Goal: Navigation & Orientation: Understand site structure

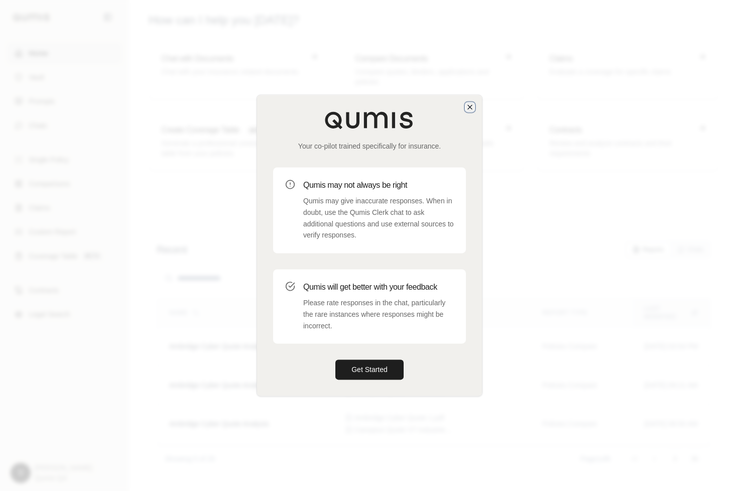
click at [469, 107] on icon "button" at bounding box center [470, 107] width 8 height 8
click at [473, 106] on icon "button" at bounding box center [470, 107] width 8 height 8
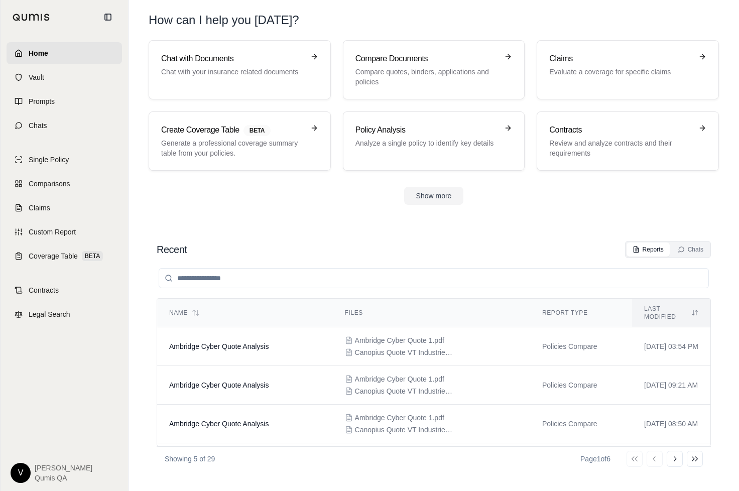
click at [74, 90] on div "Home Vault Prompts Chats" at bounding box center [65, 89] width 116 height 94
click at [67, 210] on link "Claims" at bounding box center [65, 208] width 116 height 22
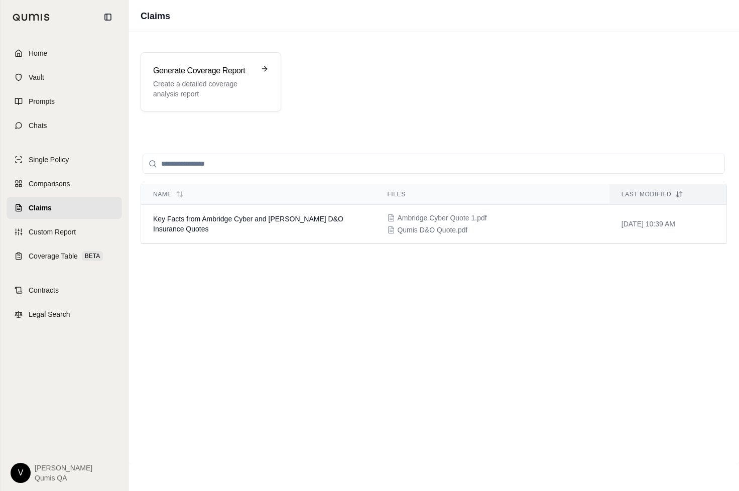
click at [64, 65] on div "Home Vault Prompts Chats" at bounding box center [65, 89] width 116 height 94
click at [61, 108] on link "Prompts" at bounding box center [65, 101] width 116 height 22
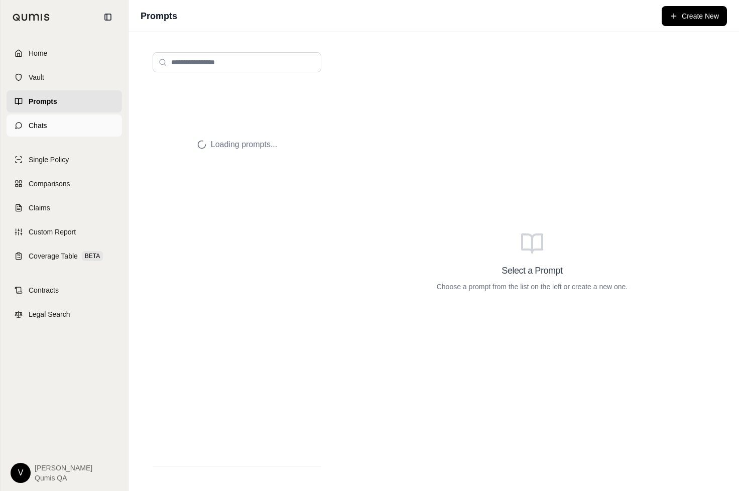
click at [62, 123] on link "Chats" at bounding box center [65, 126] width 116 height 22
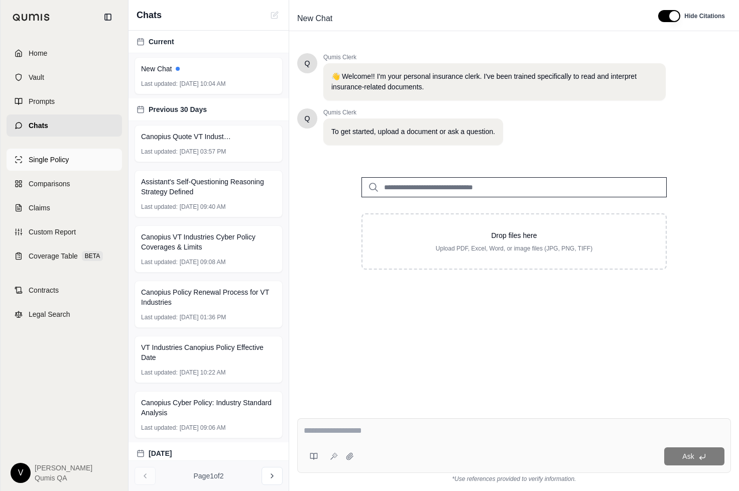
click at [56, 151] on link "Single Policy" at bounding box center [65, 160] width 116 height 22
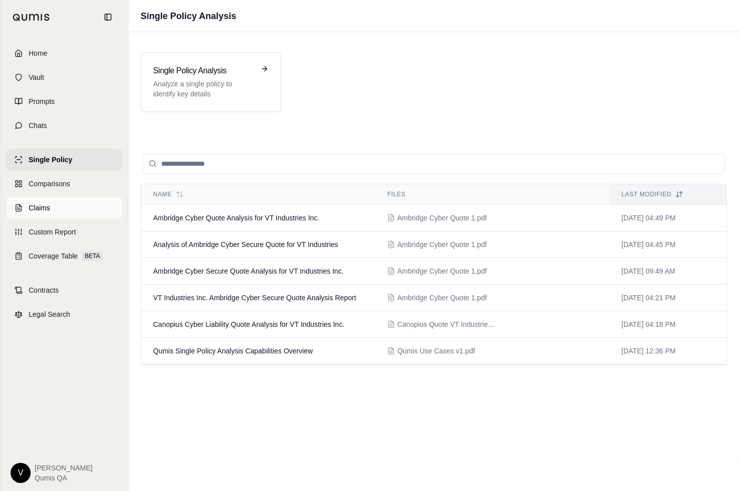
click at [53, 198] on link "Claims" at bounding box center [65, 208] width 116 height 22
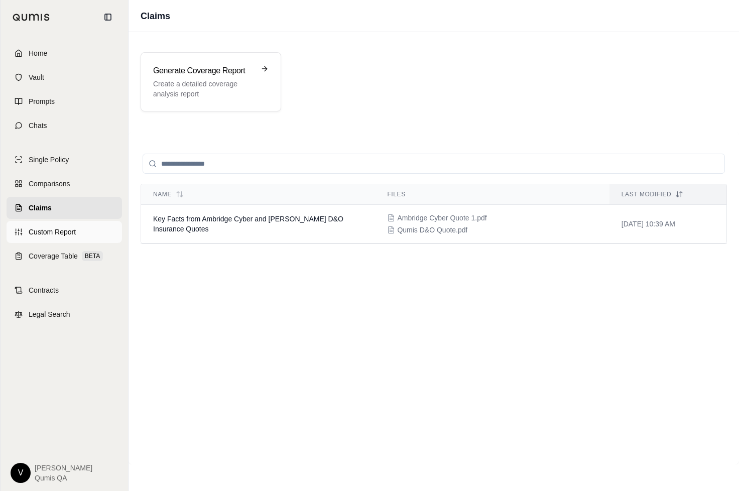
click at [58, 223] on link "Custom Report" at bounding box center [65, 232] width 116 height 22
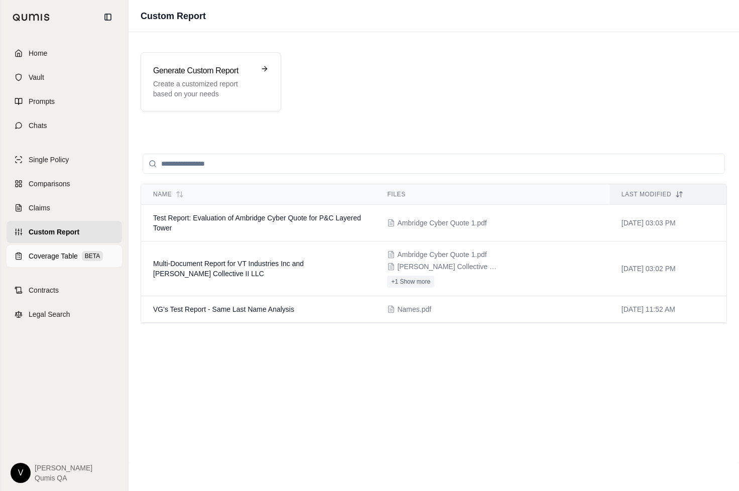
click at [58, 251] on link "Coverage Table BETA" at bounding box center [65, 256] width 116 height 22
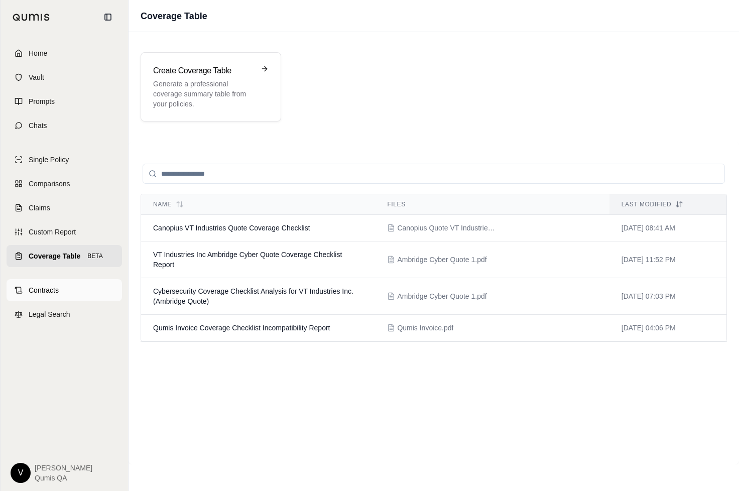
click at [45, 290] on span "Contracts" at bounding box center [44, 290] width 30 height 10
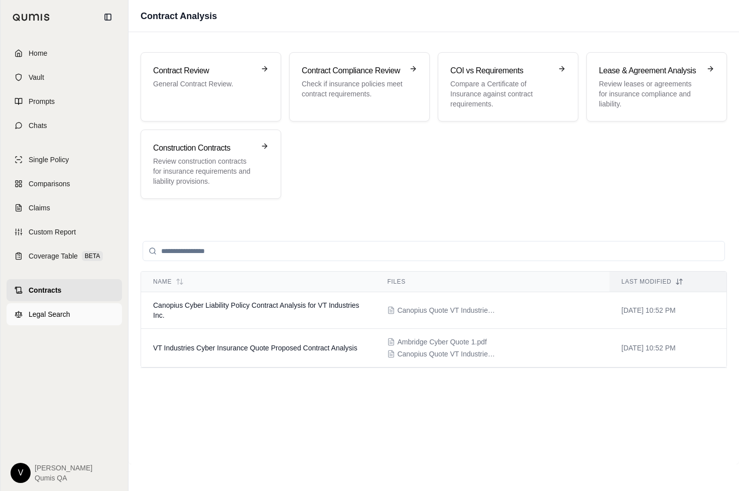
click at [50, 323] on link "Legal Search" at bounding box center [65, 314] width 116 height 22
click at [45, 18] on img at bounding box center [32, 18] width 38 height 8
click at [37, 48] on span "Home" at bounding box center [38, 53] width 19 height 10
